Goal: Task Accomplishment & Management: Manage account settings

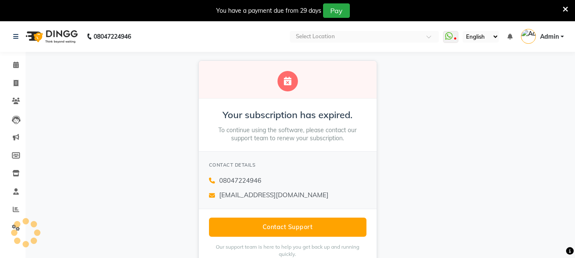
select select "en"
click at [569, 8] on div "You have a payment due from 29 days Pay" at bounding box center [287, 10] width 575 height 21
click at [566, 9] on icon at bounding box center [565, 10] width 6 height 8
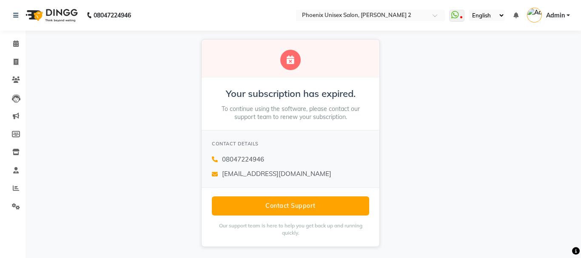
click at [558, 13] on span "Admin" at bounding box center [555, 15] width 19 height 9
click at [459, 81] on div "Your subscription has expired. To continue using the software, please contact o…" at bounding box center [290, 143] width 581 height 225
click at [566, 13] on link "Admin" at bounding box center [548, 16] width 43 height 14
click at [517, 142] on div "Your subscription has expired. To continue using the software, please contact o…" at bounding box center [290, 143] width 581 height 225
click at [567, 17] on link "Admin" at bounding box center [548, 16] width 43 height 14
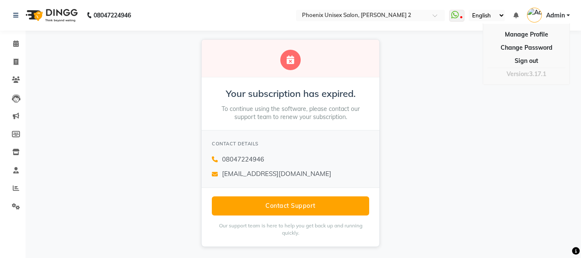
click at [433, 128] on div "Your subscription has expired. To continue using the software, please contact o…" at bounding box center [290, 143] width 581 height 225
click at [17, 40] on icon at bounding box center [16, 43] width 6 height 6
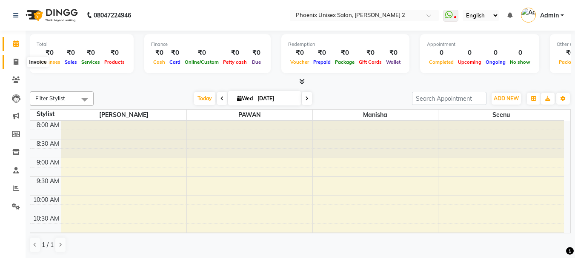
click at [15, 60] on icon at bounding box center [16, 62] width 5 height 6
select select "service"
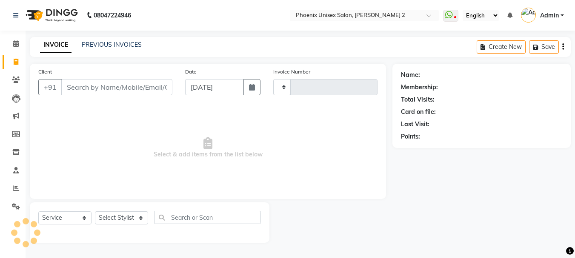
type input "0422"
select select "6147"
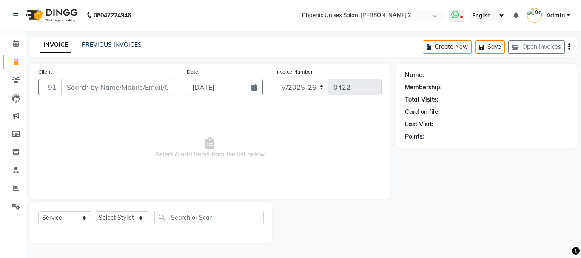
click at [459, 17] on icon at bounding box center [455, 15] width 8 height 9
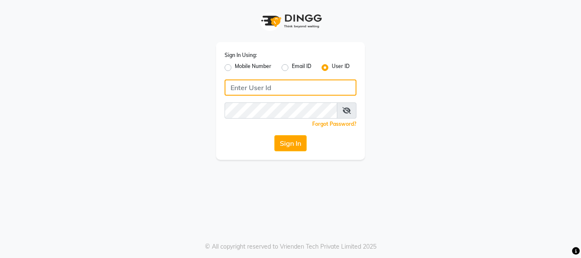
type input "vijaykumar@123"
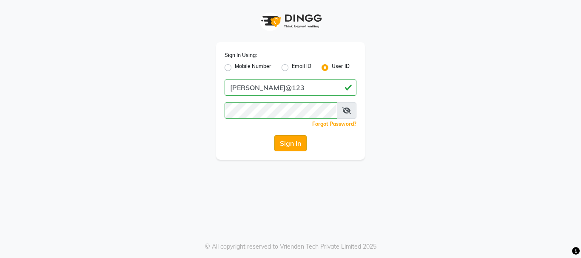
click at [298, 140] on button "Sign In" at bounding box center [290, 143] width 32 height 16
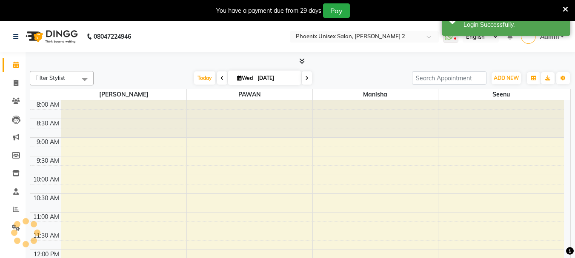
select select "en"
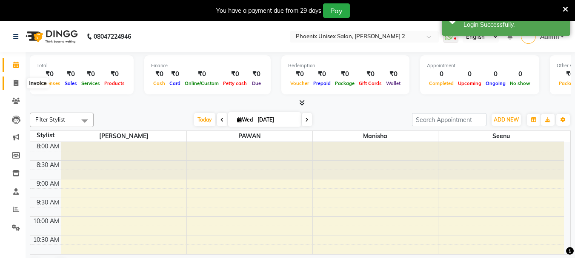
click at [17, 83] on icon at bounding box center [16, 83] width 5 height 6
select select "service"
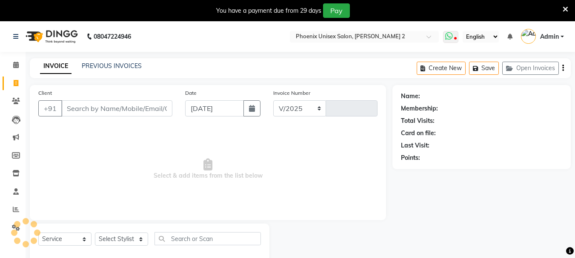
select select "6147"
type input "0425"
click at [454, 39] on icon at bounding box center [455, 39] width 3 height 4
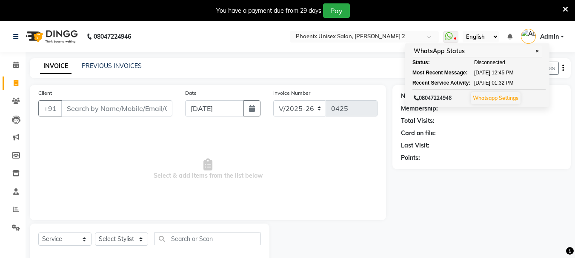
click at [566, 7] on icon at bounding box center [565, 10] width 6 height 8
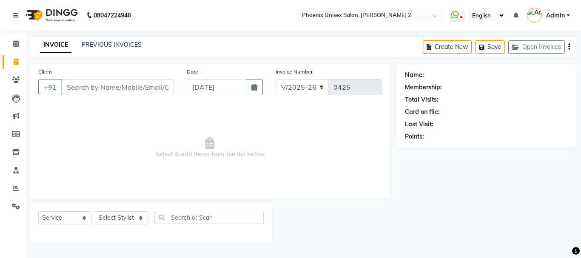
click at [90, 141] on span "Select & add items from the list below" at bounding box center [209, 147] width 343 height 85
click at [16, 209] on icon at bounding box center [16, 206] width 8 height 6
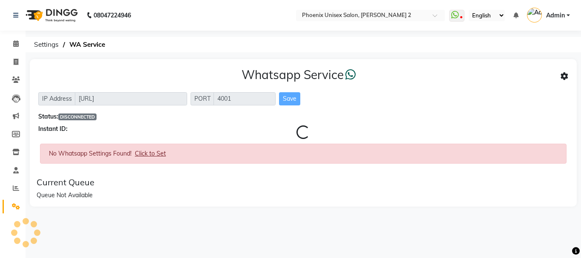
click at [78, 214] on div "Loading... Whatsapp Service IP Address http://localhost PORT 4001 Save Status: …" at bounding box center [304, 139] width 556 height 160
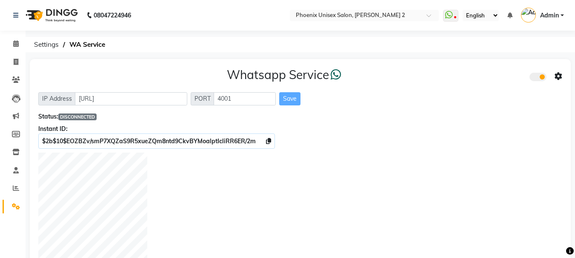
click at [483, 168] on div at bounding box center [300, 208] width 524 height 111
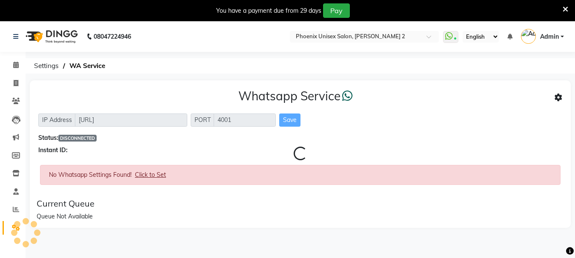
select select "en"
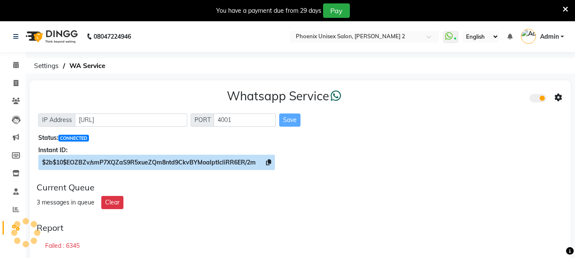
click at [268, 162] on icon at bounding box center [268, 163] width 5 height 6
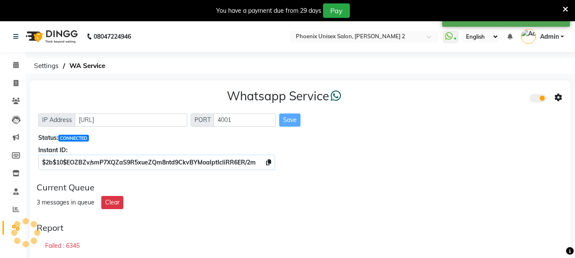
click at [559, 97] on icon at bounding box center [558, 98] width 8 height 8
click at [467, 88] on div "Whatsapp Settings" at bounding box center [496, 88] width 97 height 11
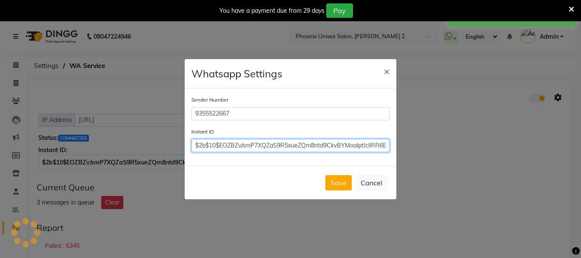
click at [283, 147] on input "$2b$10$EOZBZv/smP7XQZaS9R5xueZQm8ntd9CkvBYMoalptIcliRR6ER/2m" at bounding box center [290, 145] width 198 height 13
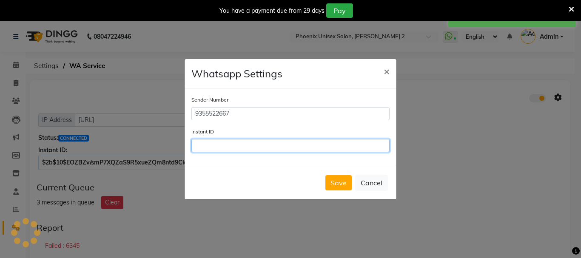
paste input "$2b$10$EOZBZv/smP7XQZaS9R5xueZQm8ntd9CkvBYMoalptIcliRR6ER/2m"
type input "$2b$10$EOZBZv/smP7XQZaS9R5xueZQm8ntd9CkvBYMoalptIcliRR6ER/2m"
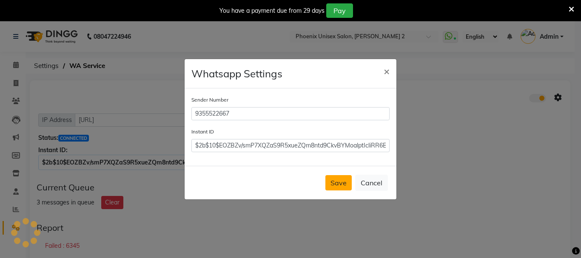
click at [333, 185] on button "Save" at bounding box center [338, 182] width 26 height 15
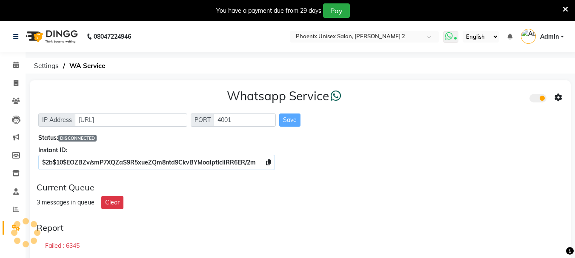
click at [452, 36] on icon at bounding box center [449, 36] width 8 height 9
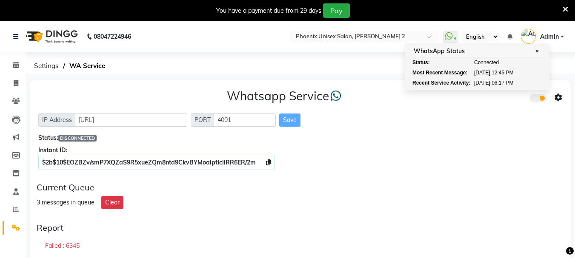
click at [413, 182] on div "Current Queue" at bounding box center [300, 187] width 527 height 10
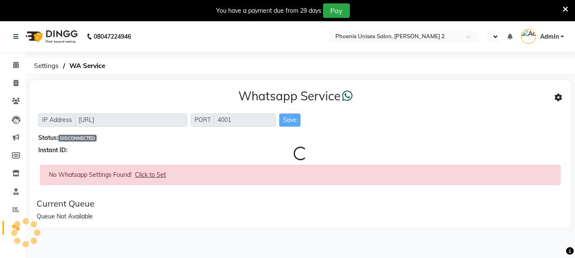
select select "en"
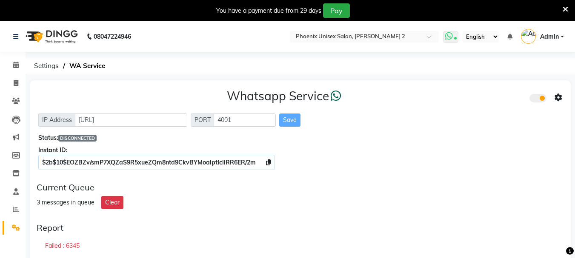
click at [448, 34] on icon at bounding box center [449, 36] width 8 height 9
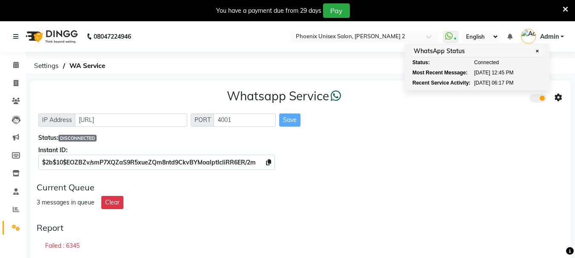
click at [429, 164] on div "$2b$10$EOZBZv/smP7XQZaS9R5xueZQm8ntd9CkvBYMoalptIcliRR6ER/2m" at bounding box center [300, 162] width 524 height 9
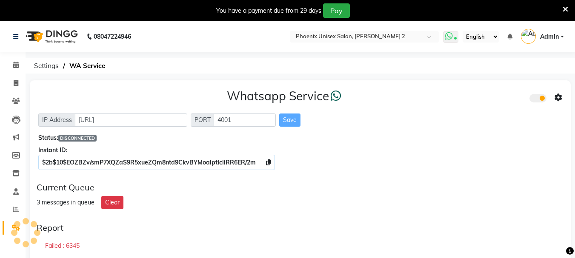
click at [453, 37] on icon at bounding box center [449, 36] width 8 height 9
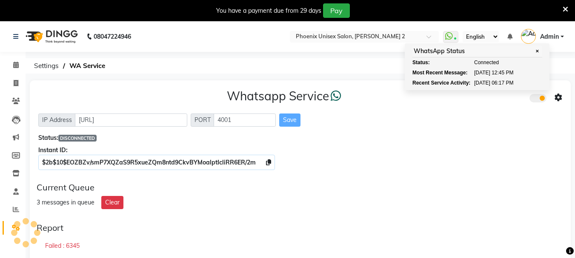
click at [441, 151] on div "Instant ID:" at bounding box center [300, 150] width 524 height 9
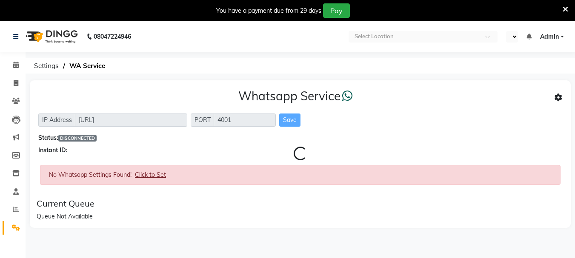
select select "en"
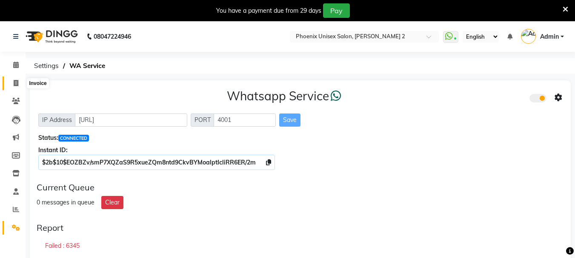
click at [14, 81] on icon at bounding box center [16, 83] width 5 height 6
select select "6147"
select select "service"
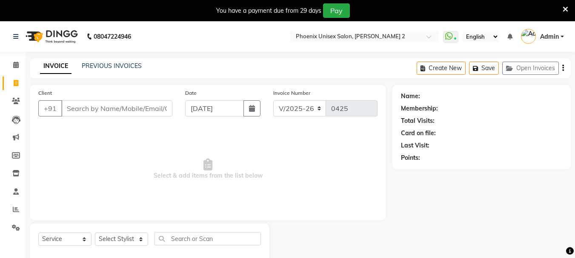
scroll to position [21, 0]
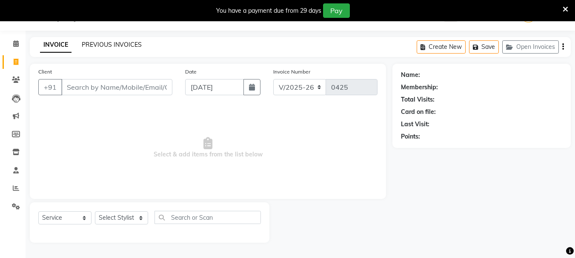
click at [117, 45] on link "PREVIOUS INVOICES" at bounding box center [112, 45] width 60 height 8
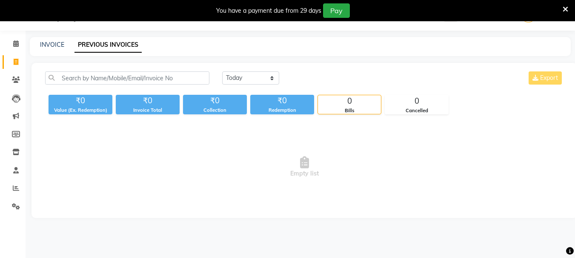
click at [110, 40] on link "PREVIOUS INVOICES" at bounding box center [107, 44] width 67 height 15
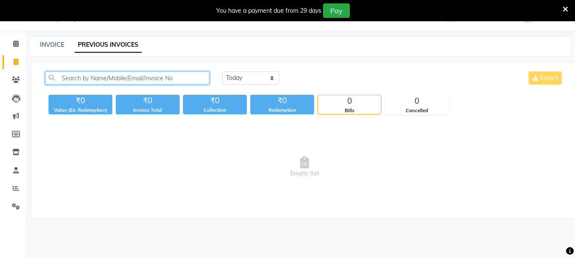
click at [87, 77] on input "text" at bounding box center [127, 77] width 164 height 13
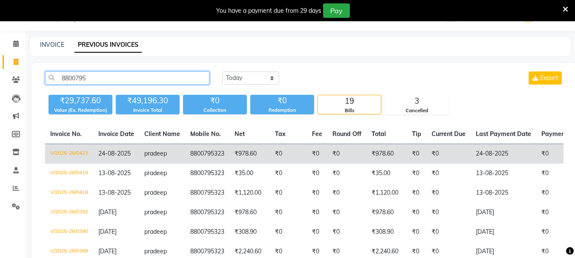
type input "8800795"
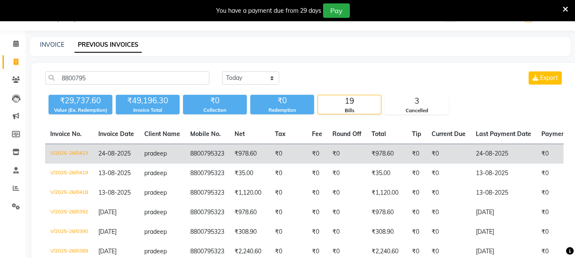
click at [79, 155] on td "V/2025-26/0423" at bounding box center [69, 154] width 48 height 20
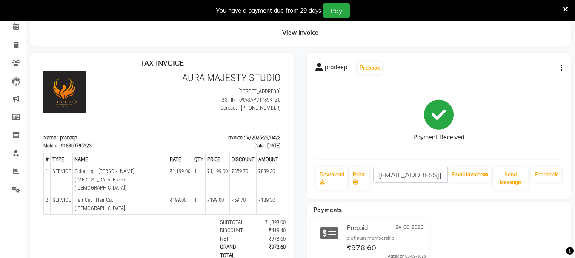
scroll to position [125, 0]
